Goal: Transaction & Acquisition: Subscribe to service/newsletter

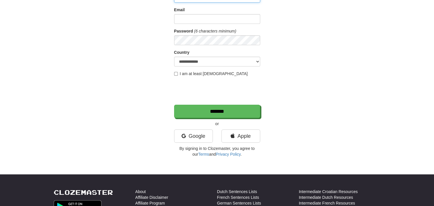
scroll to position [64, 0]
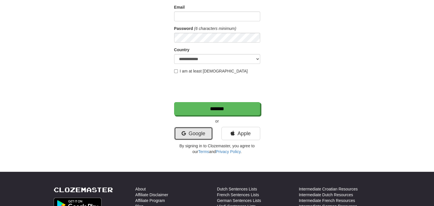
click at [195, 133] on link "Google" at bounding box center [193, 133] width 39 height 13
click at [185, 132] on icon at bounding box center [183, 133] width 4 height 5
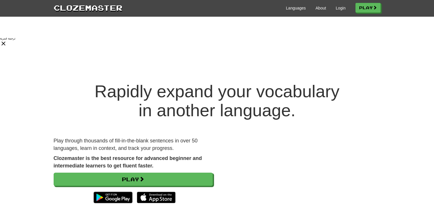
scroll to position [436, 0]
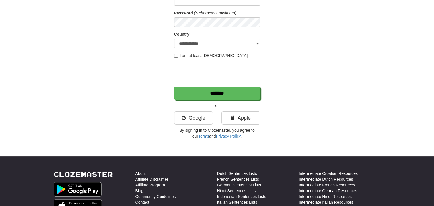
scroll to position [82, 0]
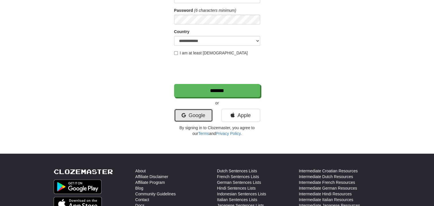
click at [205, 114] on link "Google" at bounding box center [193, 115] width 39 height 13
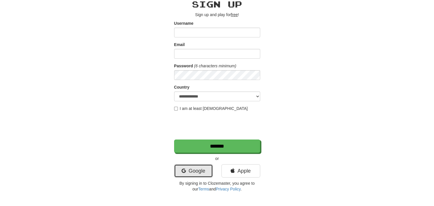
scroll to position [24, 0]
